Goal: Navigation & Orientation: Find specific page/section

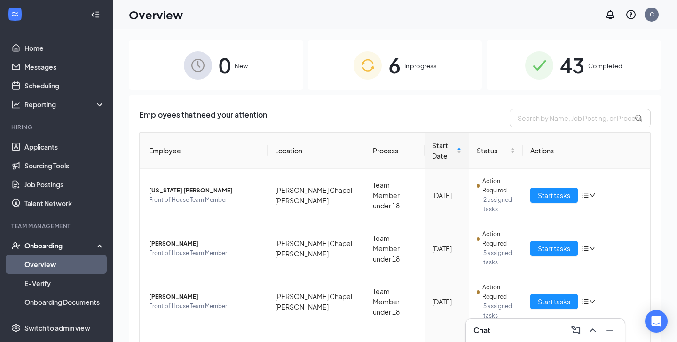
scroll to position [178, 0]
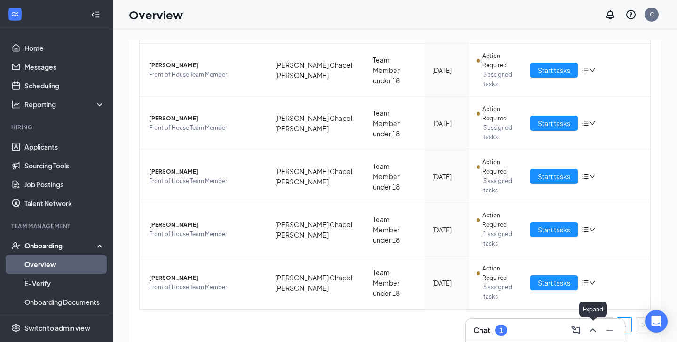
click at [594, 329] on icon "ChevronUp" at bounding box center [593, 330] width 6 height 4
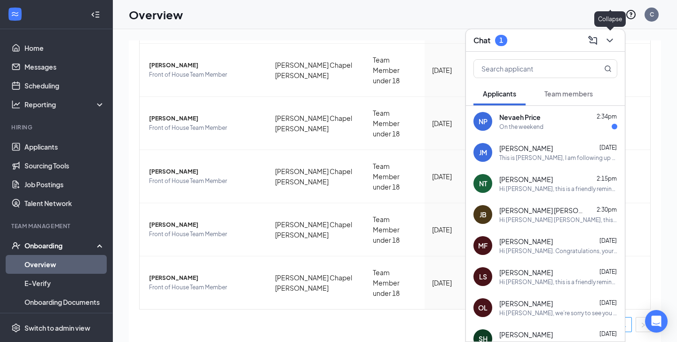
click at [608, 39] on icon "ChevronDown" at bounding box center [609, 40] width 11 height 11
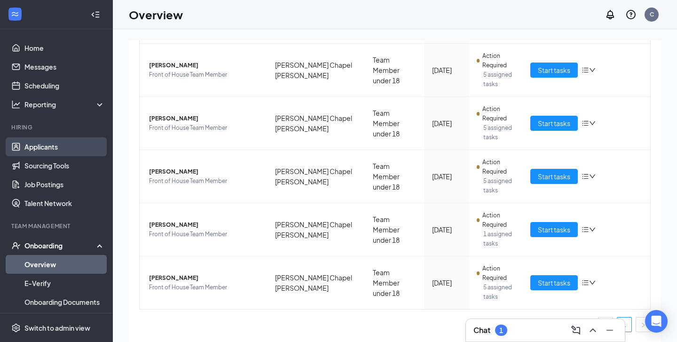
click at [47, 147] on link "Applicants" at bounding box center [64, 146] width 80 height 19
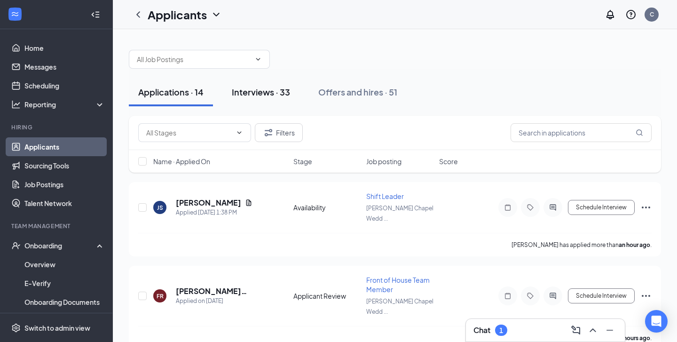
click at [251, 94] on div "Interviews · 33" at bounding box center [261, 92] width 58 height 12
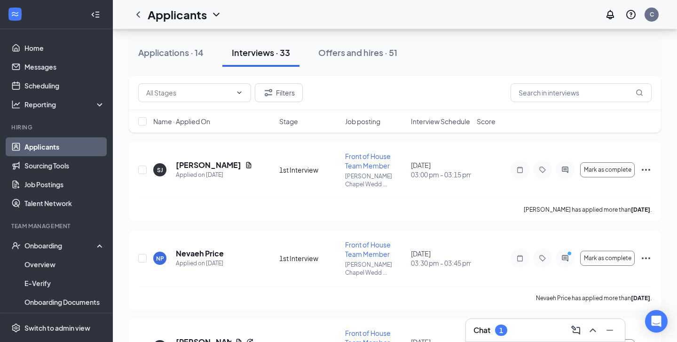
scroll to position [902, 0]
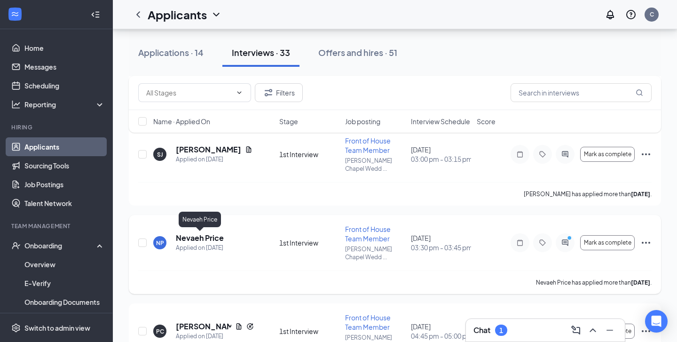
click at [216, 238] on h5 "Nevaeh Price" at bounding box center [200, 238] width 48 height 10
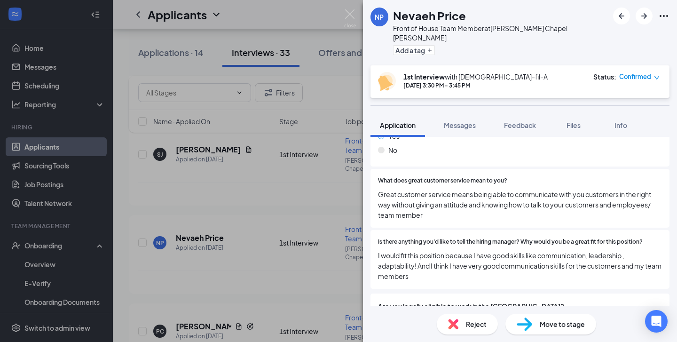
scroll to position [524, 0]
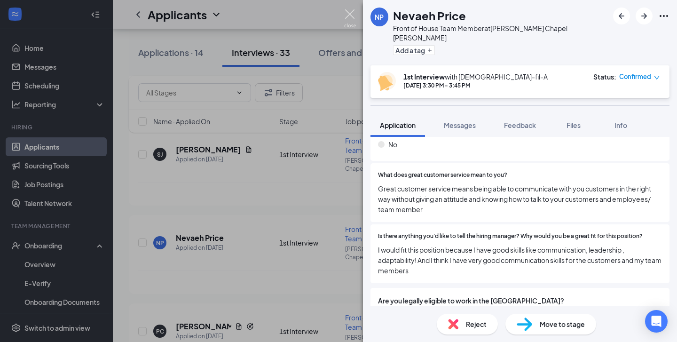
click at [348, 12] on img at bounding box center [350, 18] width 12 height 18
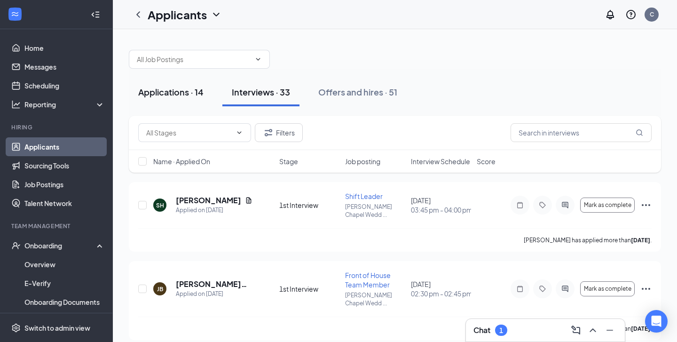
click at [177, 95] on div "Applications · 14" at bounding box center [170, 92] width 65 height 12
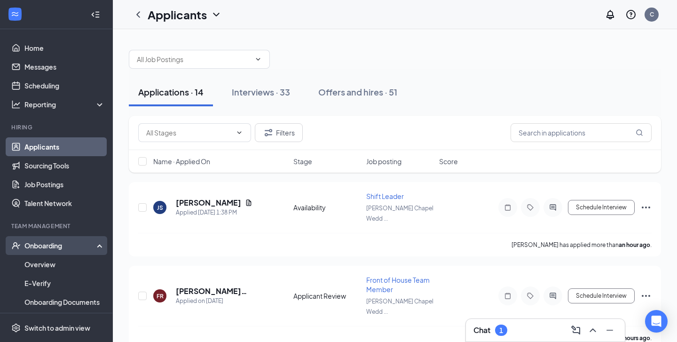
click at [63, 248] on div "Onboarding" at bounding box center [60, 245] width 72 height 9
click at [64, 246] on div "Onboarding" at bounding box center [60, 245] width 72 height 9
click at [56, 266] on link "Overview" at bounding box center [64, 264] width 80 height 19
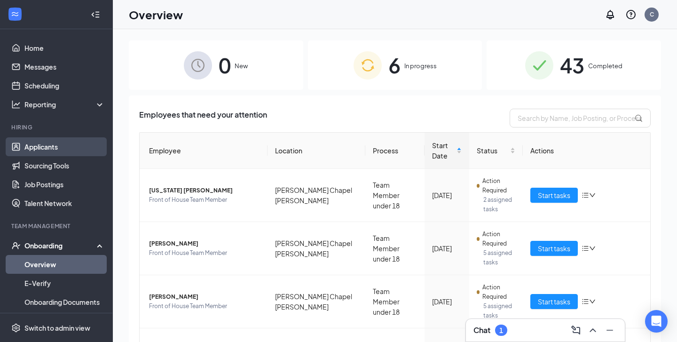
click at [38, 149] on link "Applicants" at bounding box center [64, 146] width 80 height 19
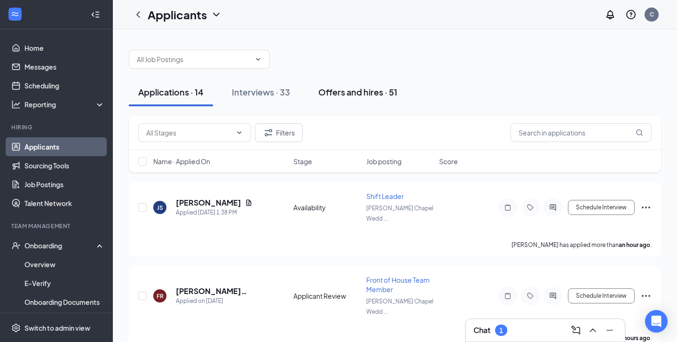
click at [340, 92] on div "Offers and hires · 51" at bounding box center [357, 92] width 79 height 12
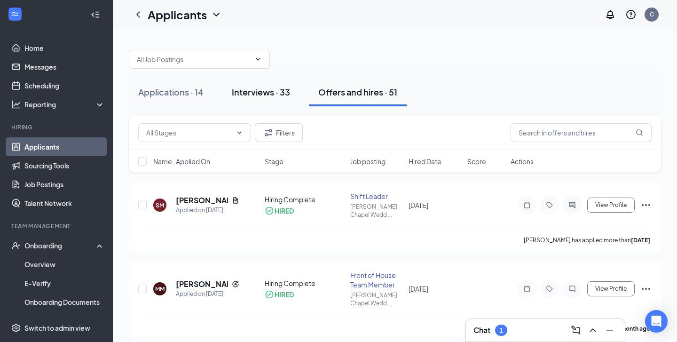
click at [275, 95] on div "Interviews · 33" at bounding box center [261, 92] width 58 height 12
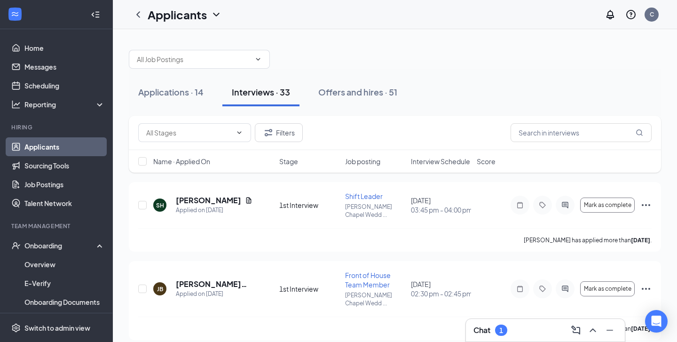
click at [219, 14] on icon "ChevronDown" at bounding box center [216, 15] width 6 height 4
click at [179, 40] on link "Applicants" at bounding box center [204, 40] width 102 height 9
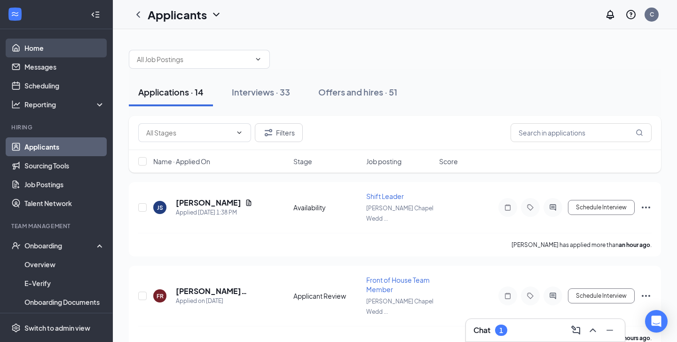
click at [45, 51] on link "Home" at bounding box center [64, 48] width 80 height 19
